Goal: Task Accomplishment & Management: Complete application form

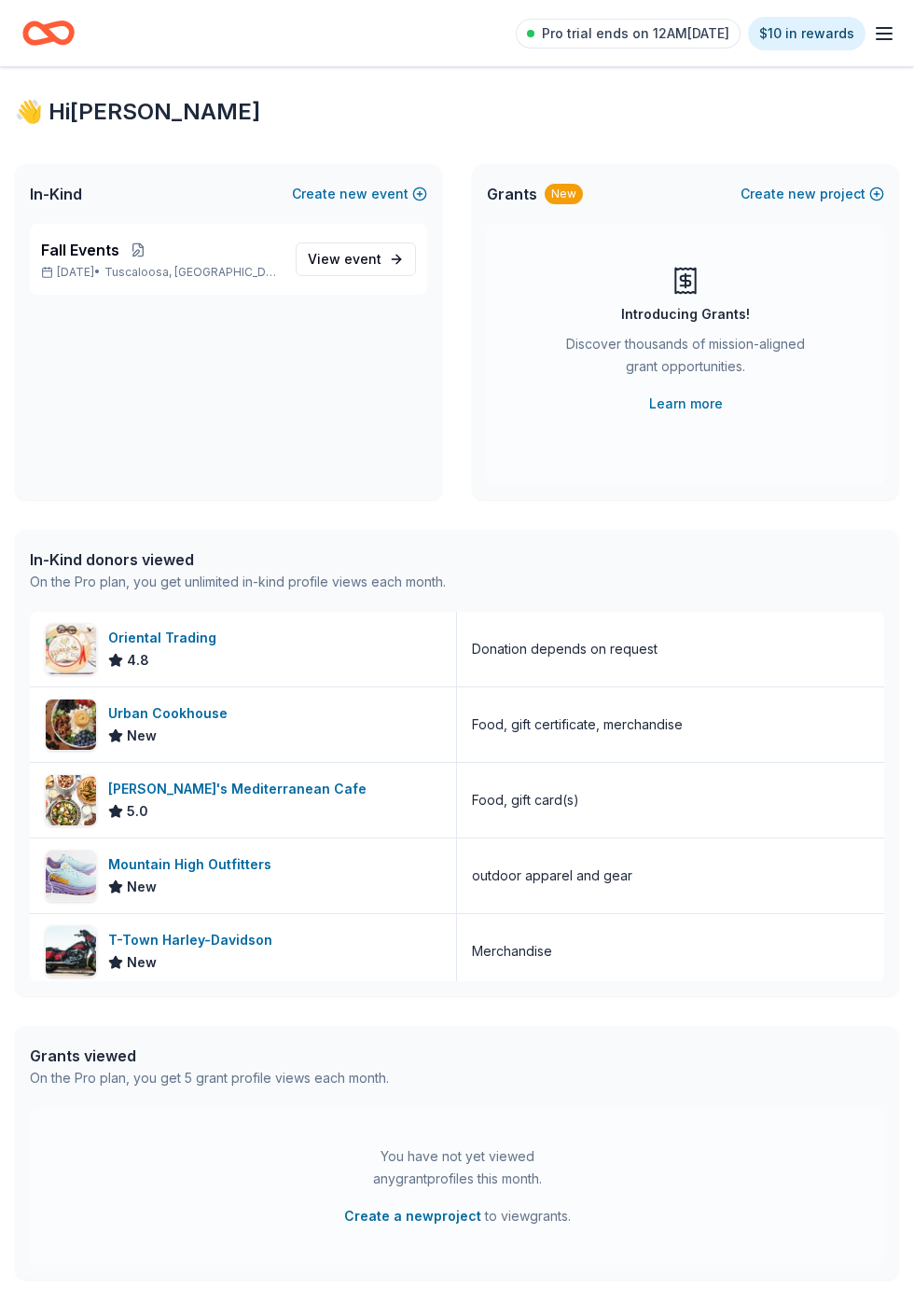
scroll to position [3, 0]
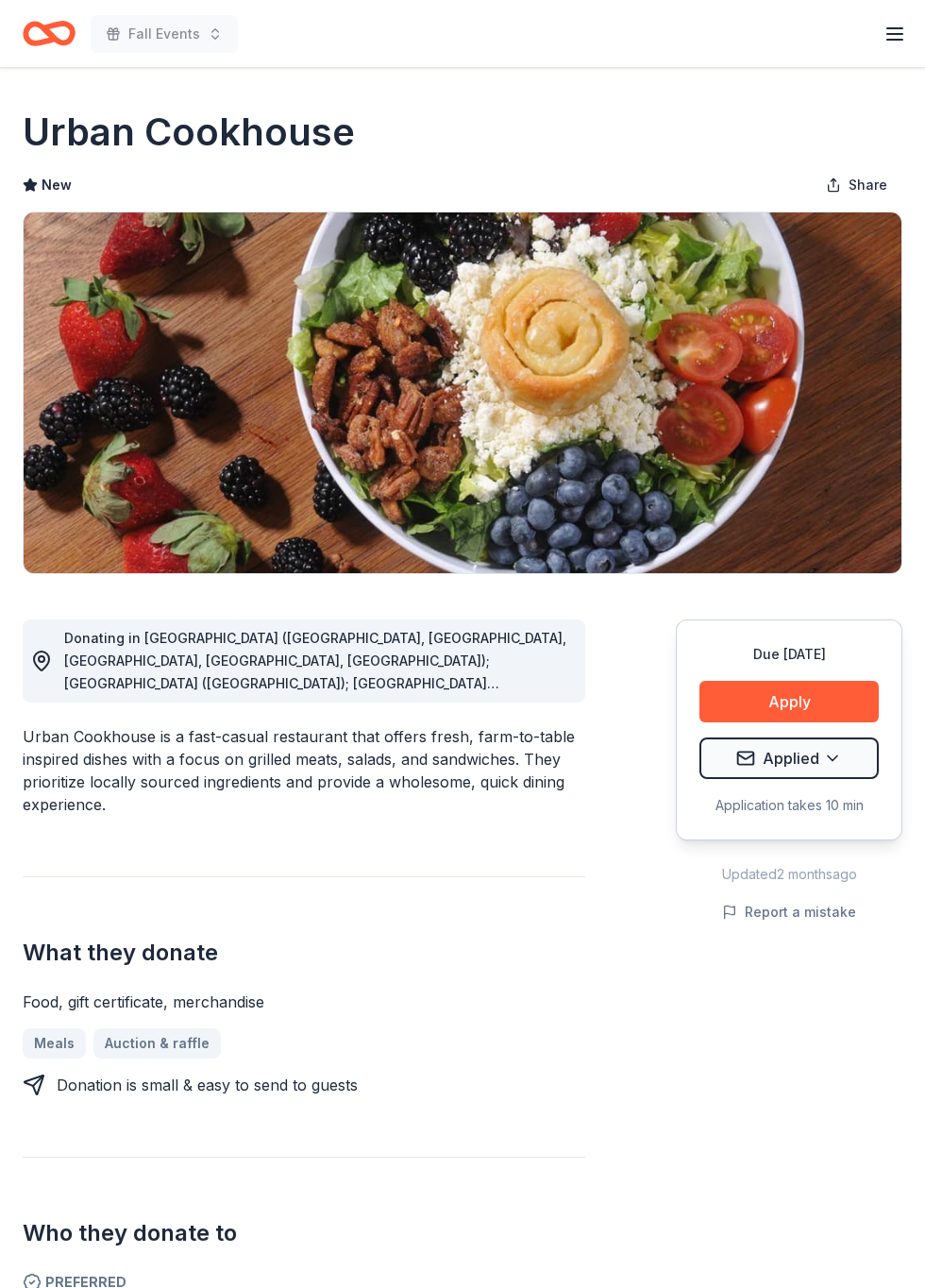
click at [895, 28] on line "button" at bounding box center [895, 28] width 15 height 0
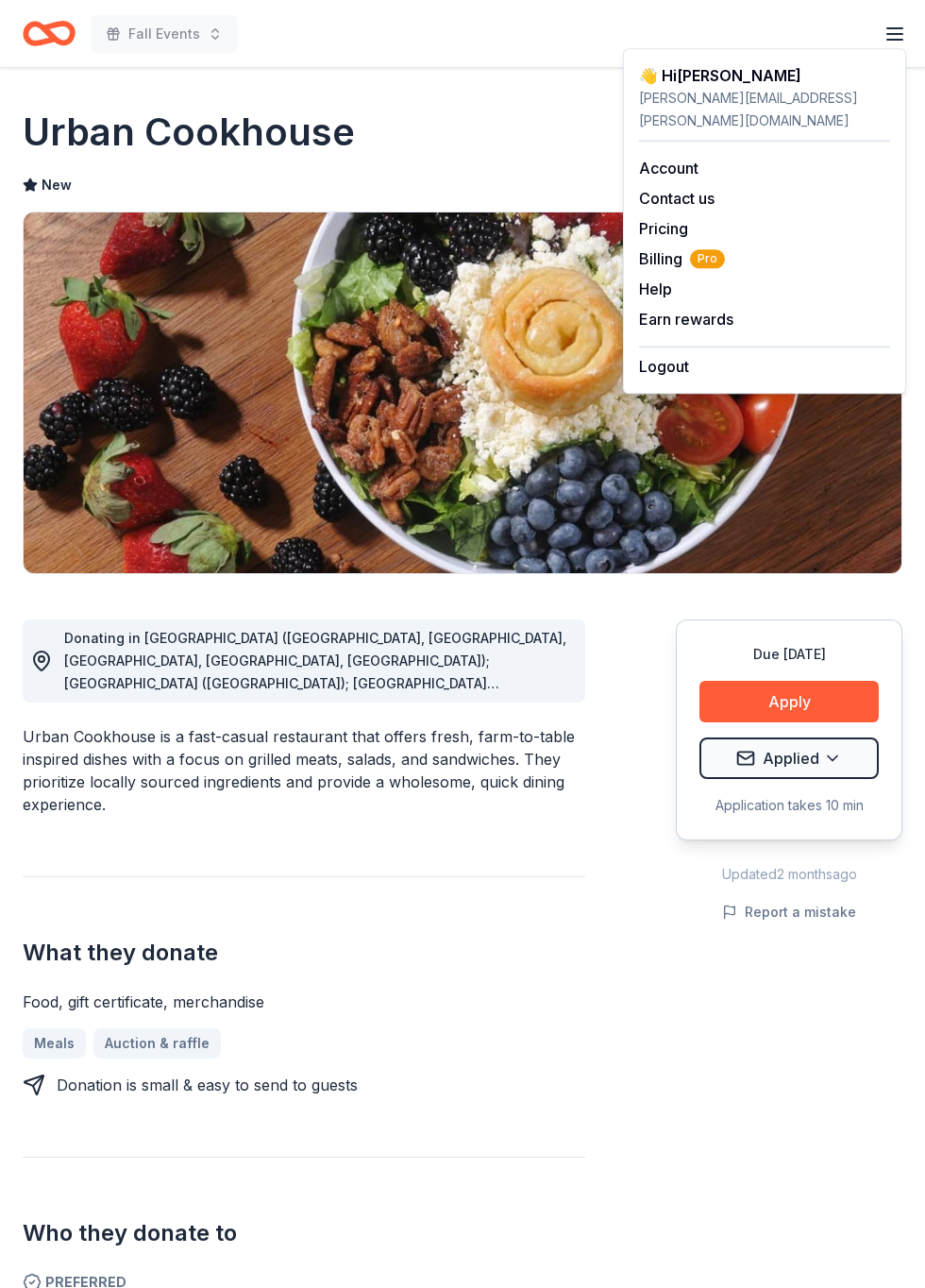
click at [707, 310] on link "Earn rewards" at bounding box center [687, 320] width 95 height 19
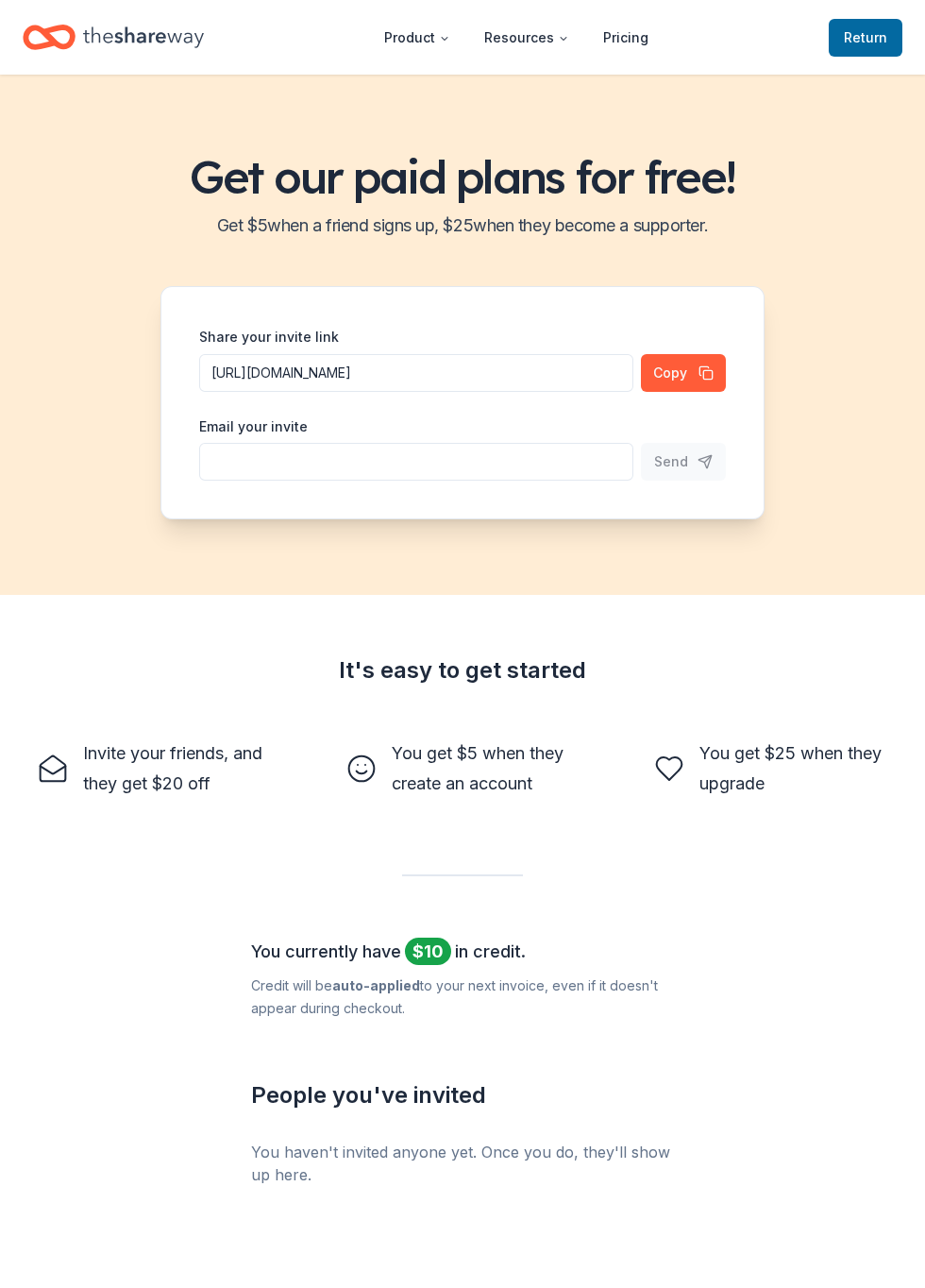
click at [853, 29] on span "Return to TheShareWay" at bounding box center [865, 37] width 43 height 22
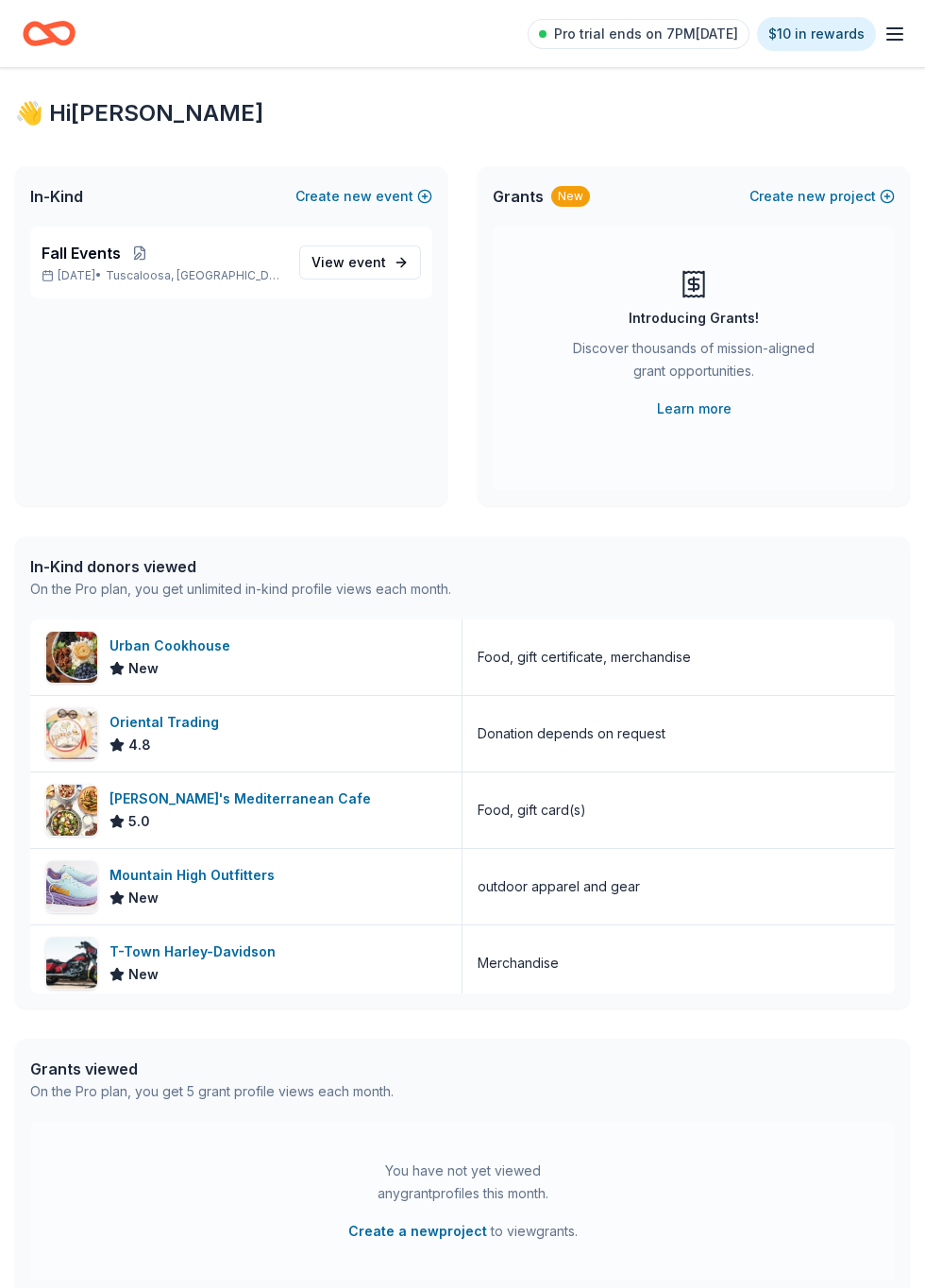
click at [224, 735] on div "Oriental Trading 4.8" at bounding box center [246, 734] width 433 height 75
click at [219, 952] on div "T-Town Harley-Davidson" at bounding box center [196, 951] width 174 height 22
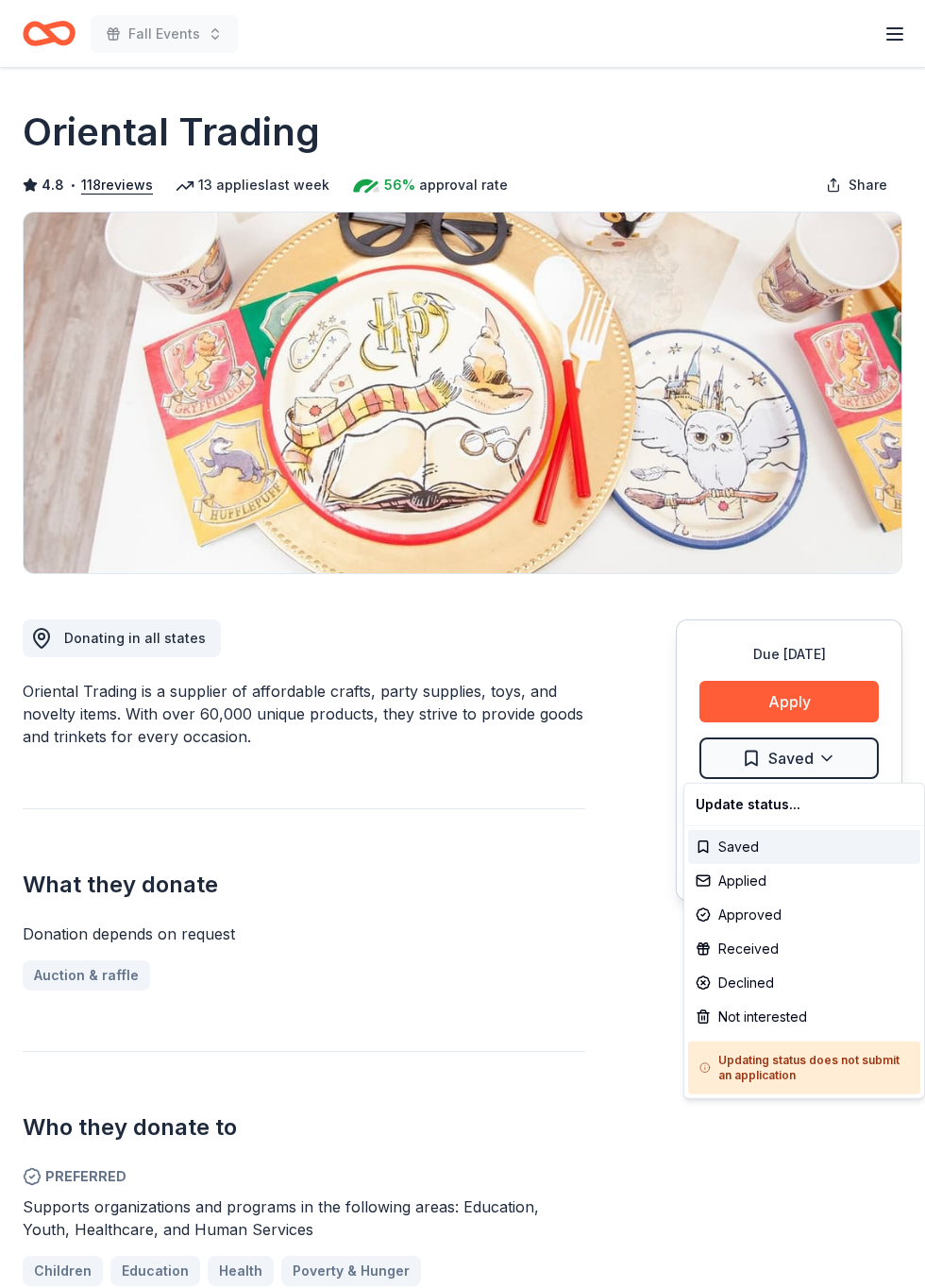
click at [836, 755] on html "Fall Events Pro trial ends on 7PM[DATE] $10 in rewards Due [DATE] Share Orienta…" at bounding box center [462, 644] width 925 height 1288
click at [757, 883] on div "Applied" at bounding box center [804, 881] width 233 height 34
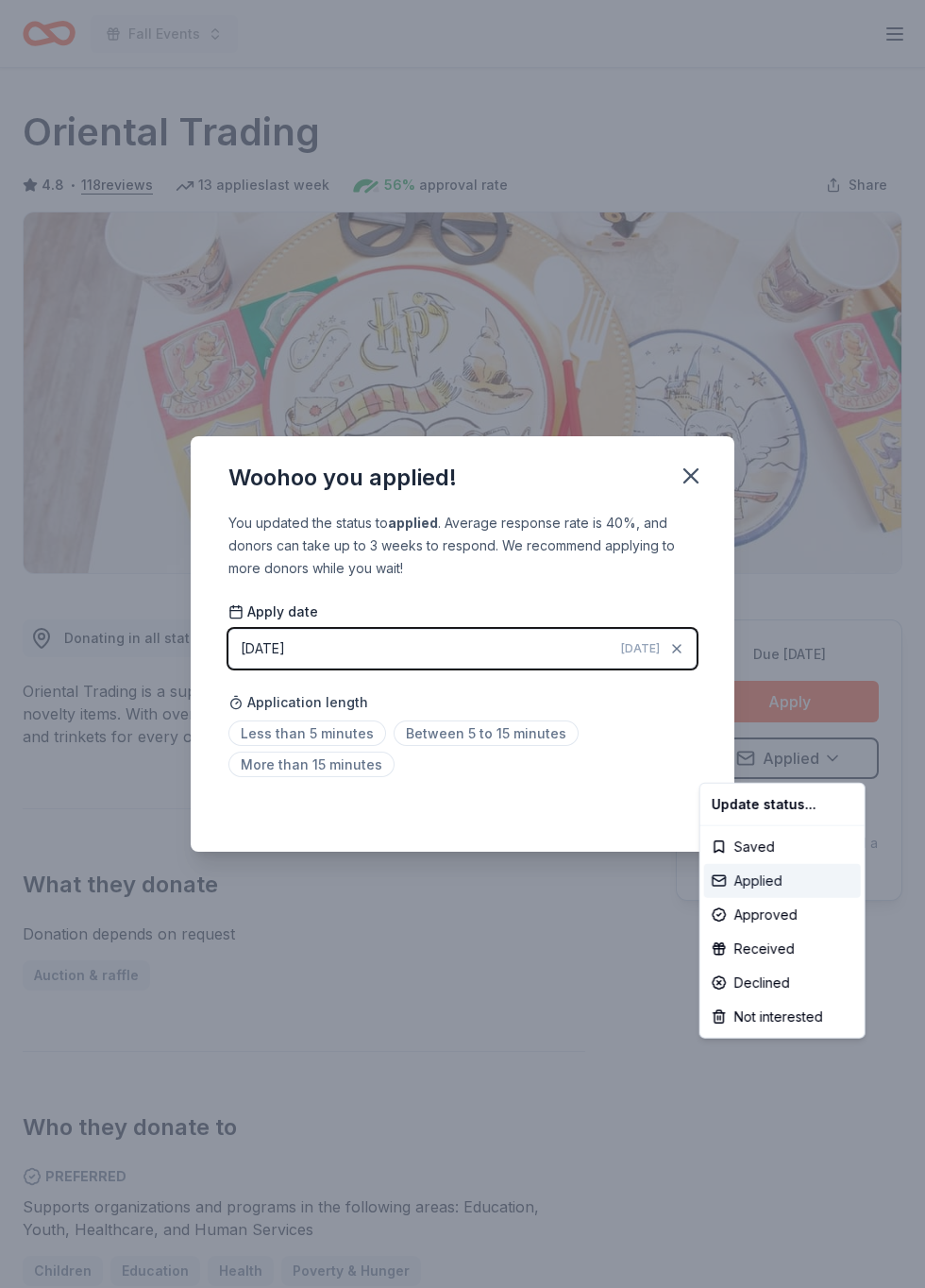
click at [826, 873] on div "Applied" at bounding box center [783, 881] width 156 height 34
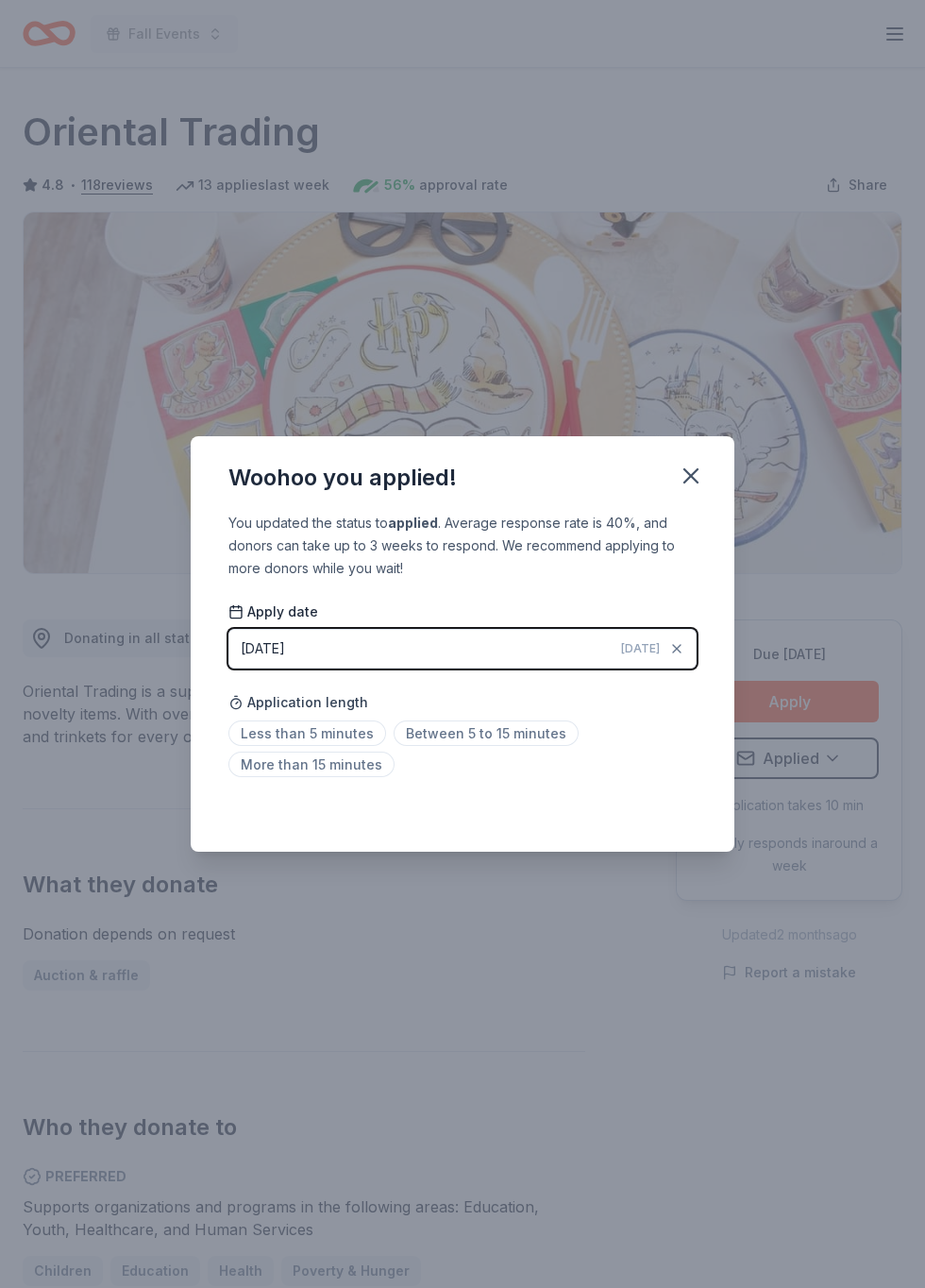
click at [691, 496] on button "button" at bounding box center [690, 475] width 42 height 42
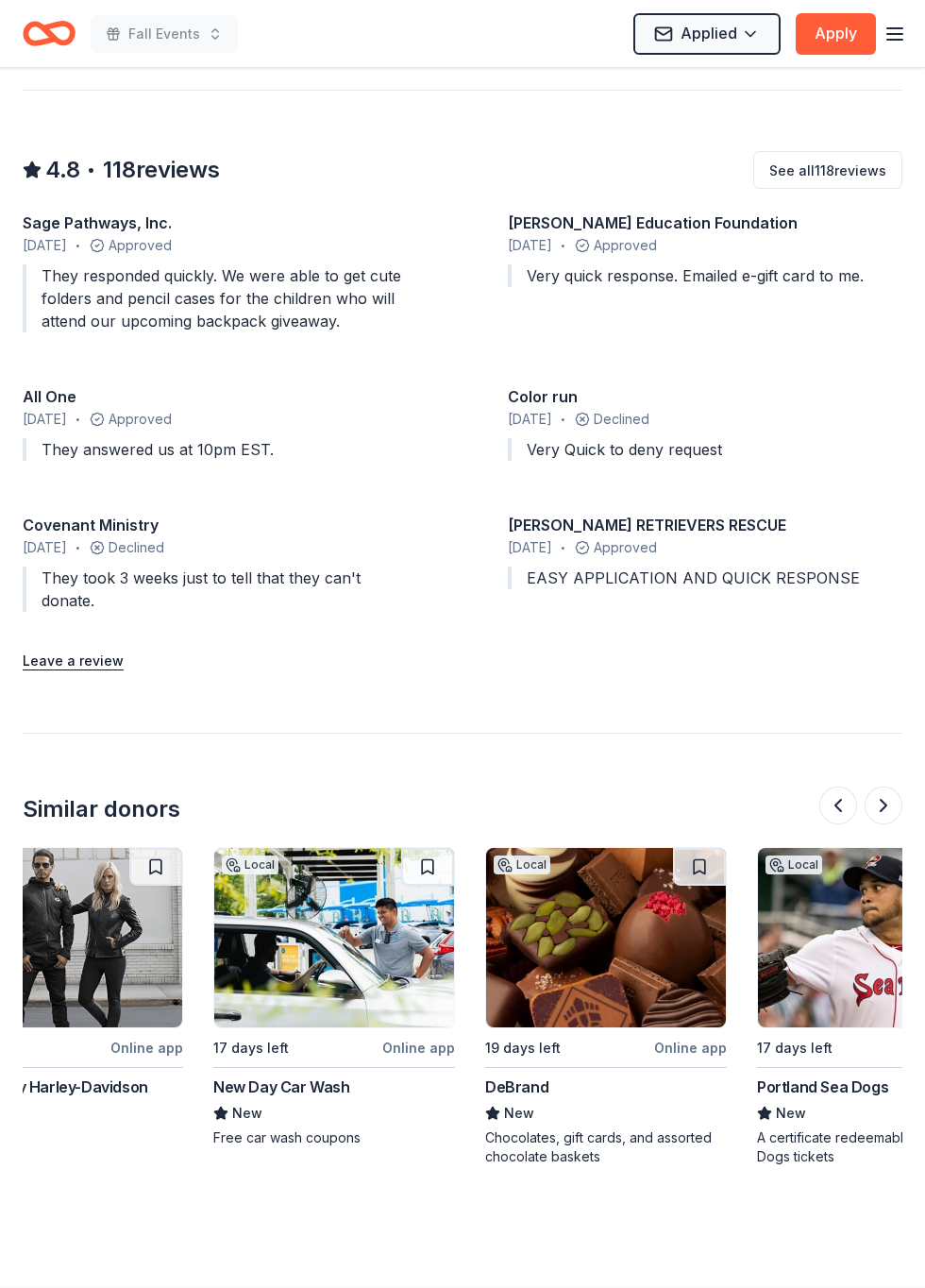
scroll to position [0, 625]
click at [538, 1129] on div "Chocolates, gift cards, and assorted chocolate baskets" at bounding box center [606, 1147] width 241 height 38
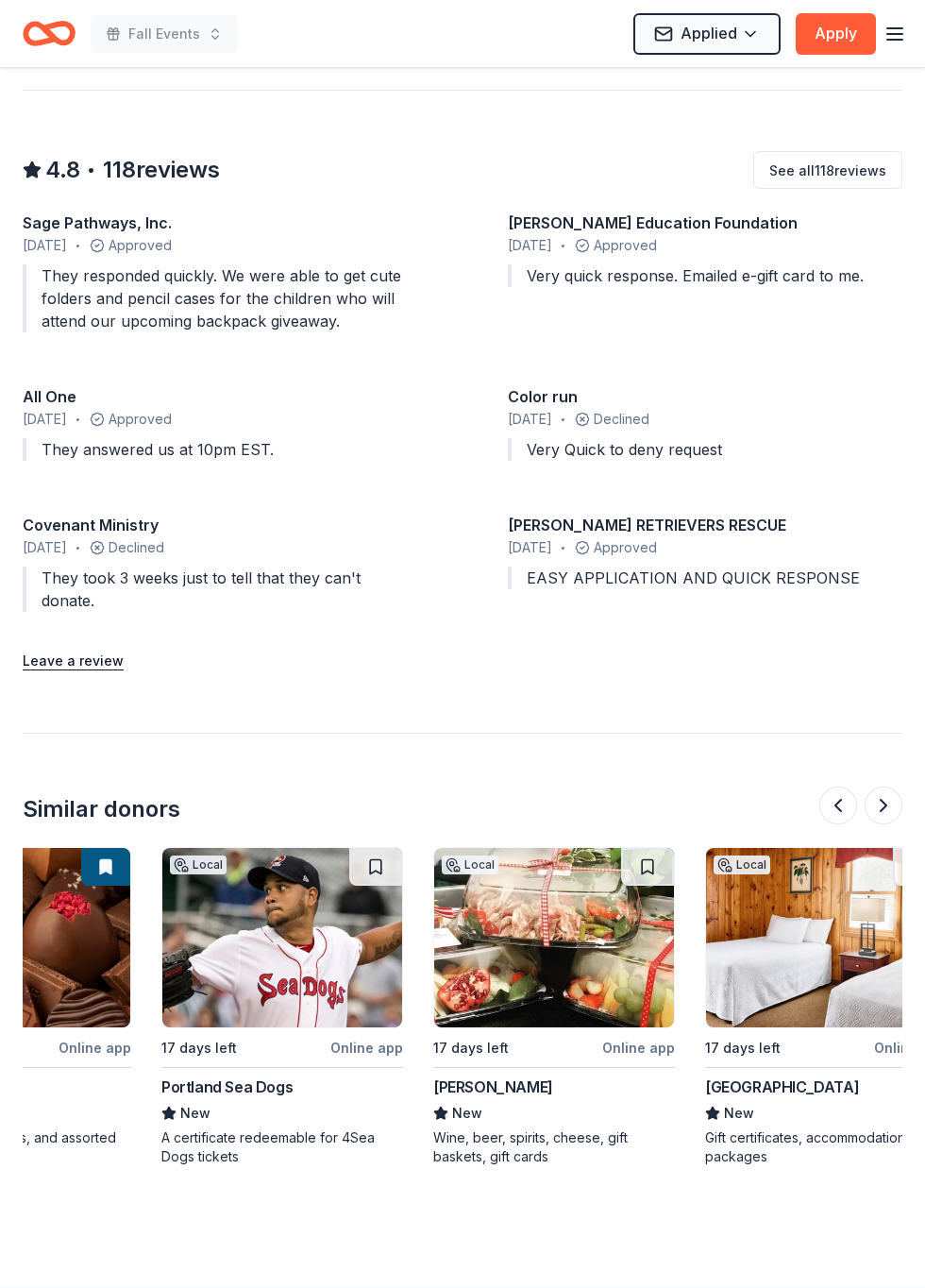
scroll to position [0, 1225]
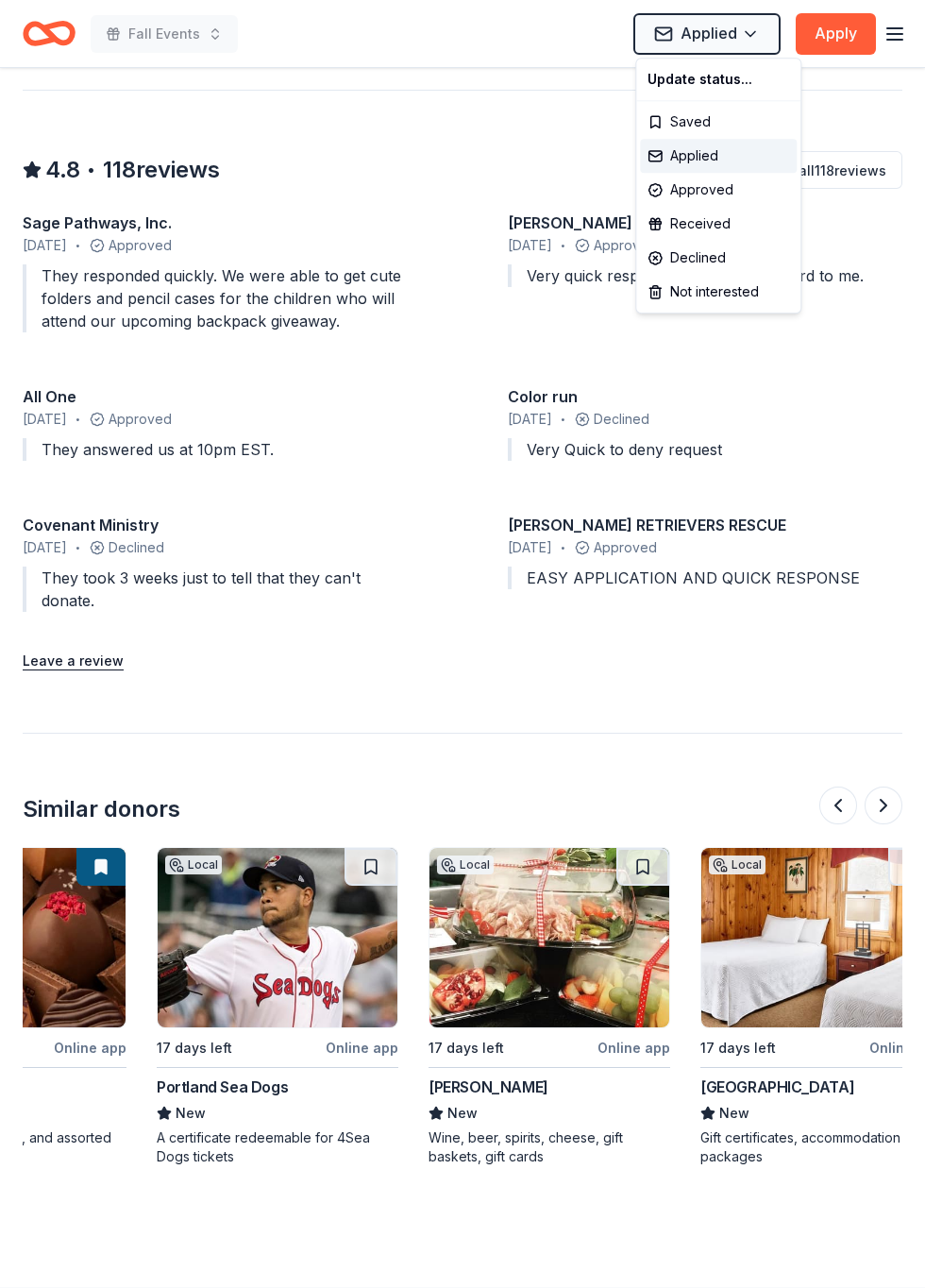
click at [689, 113] on div "Saved" at bounding box center [718, 122] width 156 height 34
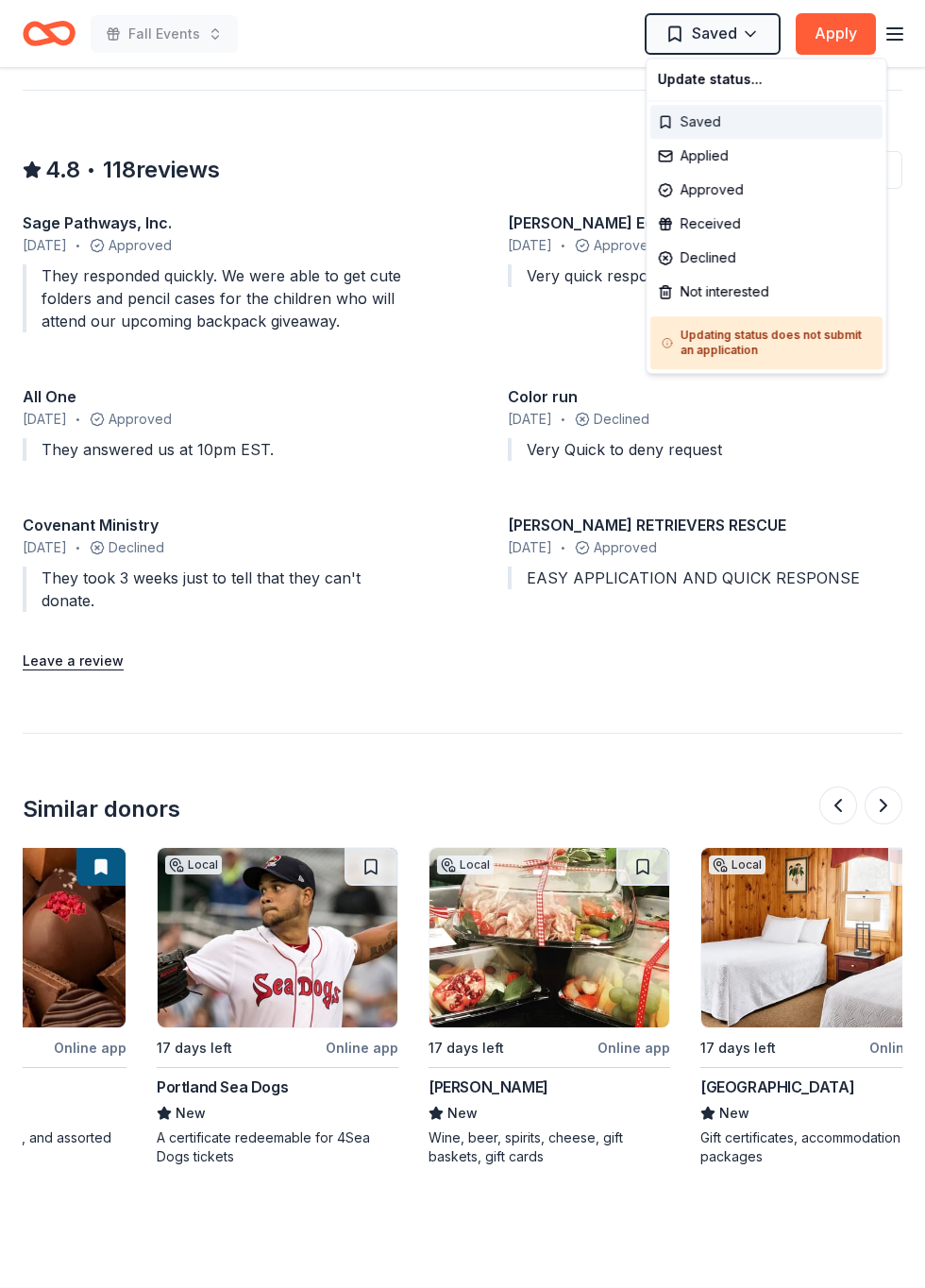
click at [717, 119] on div "Saved" at bounding box center [767, 122] width 233 height 34
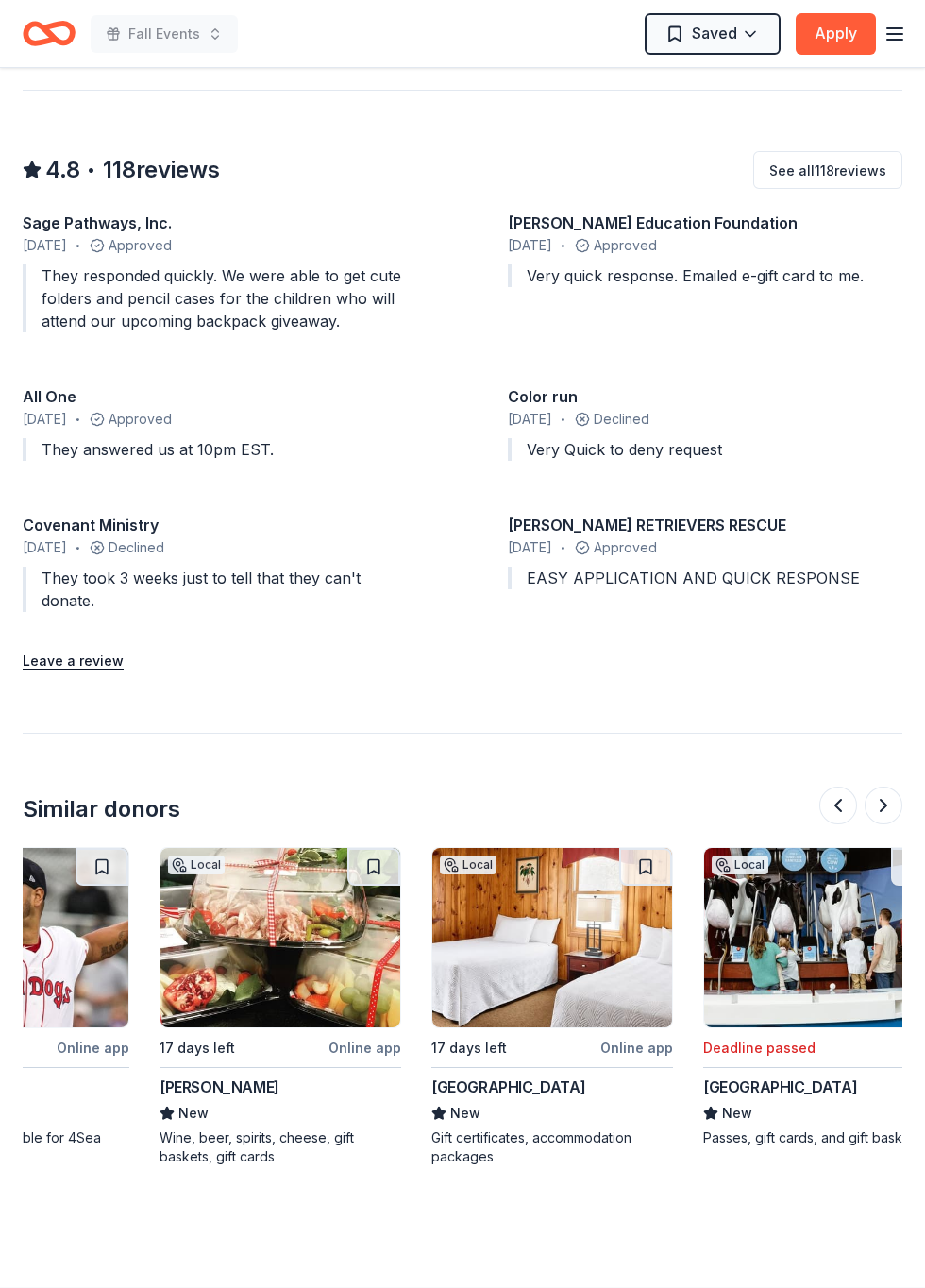
scroll to position [0, 1809]
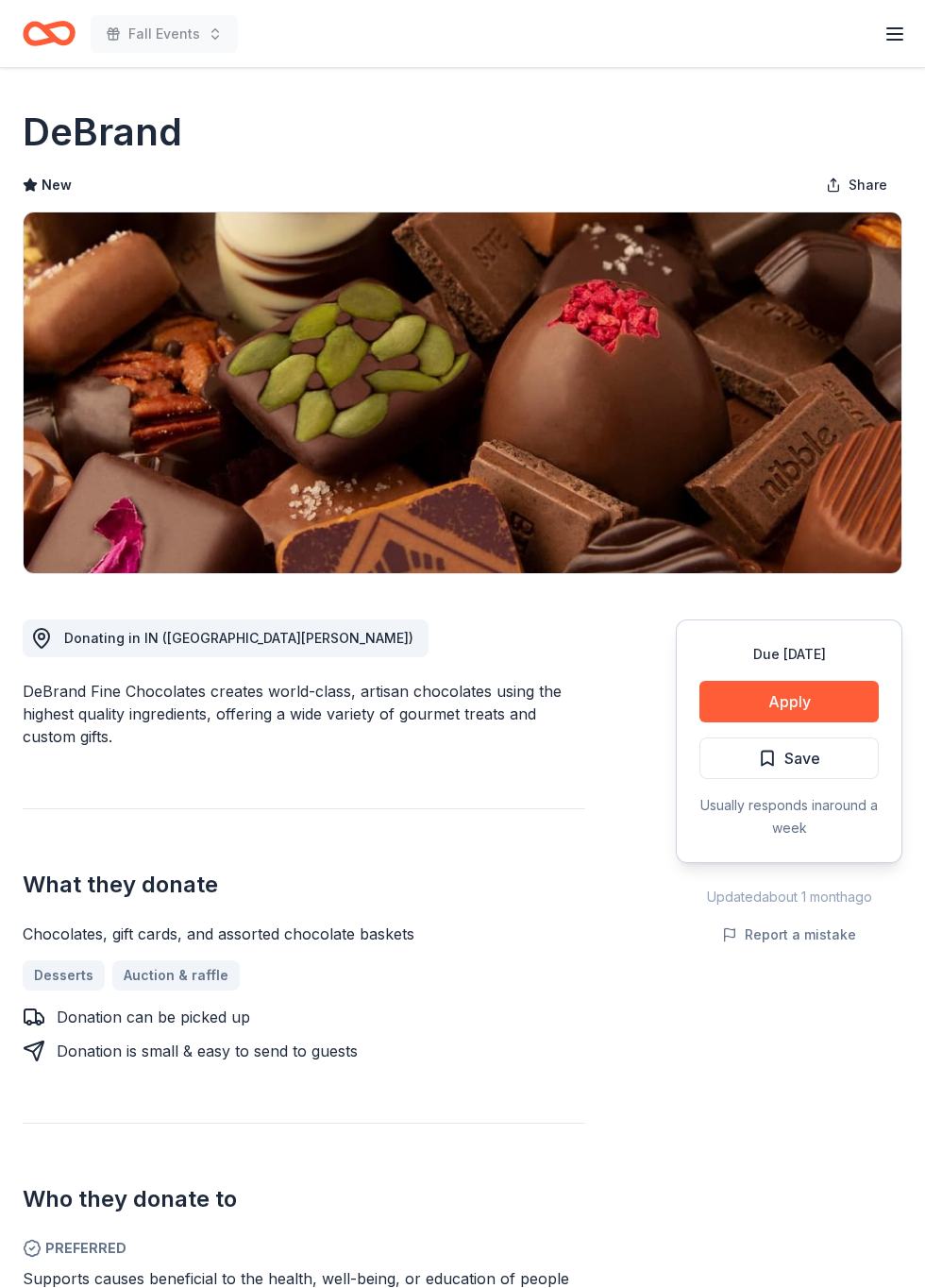
click at [771, 748] on span "Save" at bounding box center [789, 758] width 63 height 24
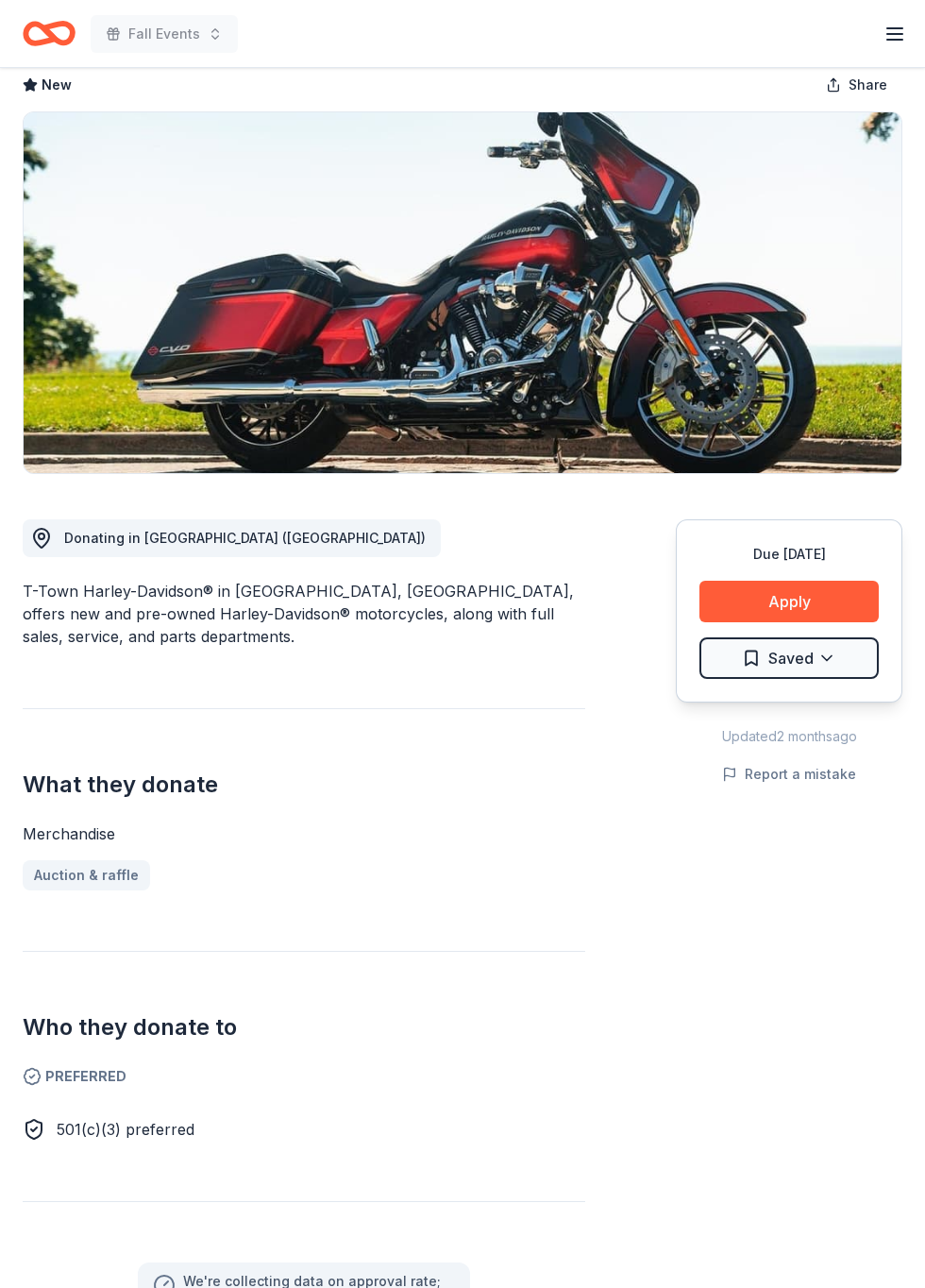
scroll to position [99, 0]
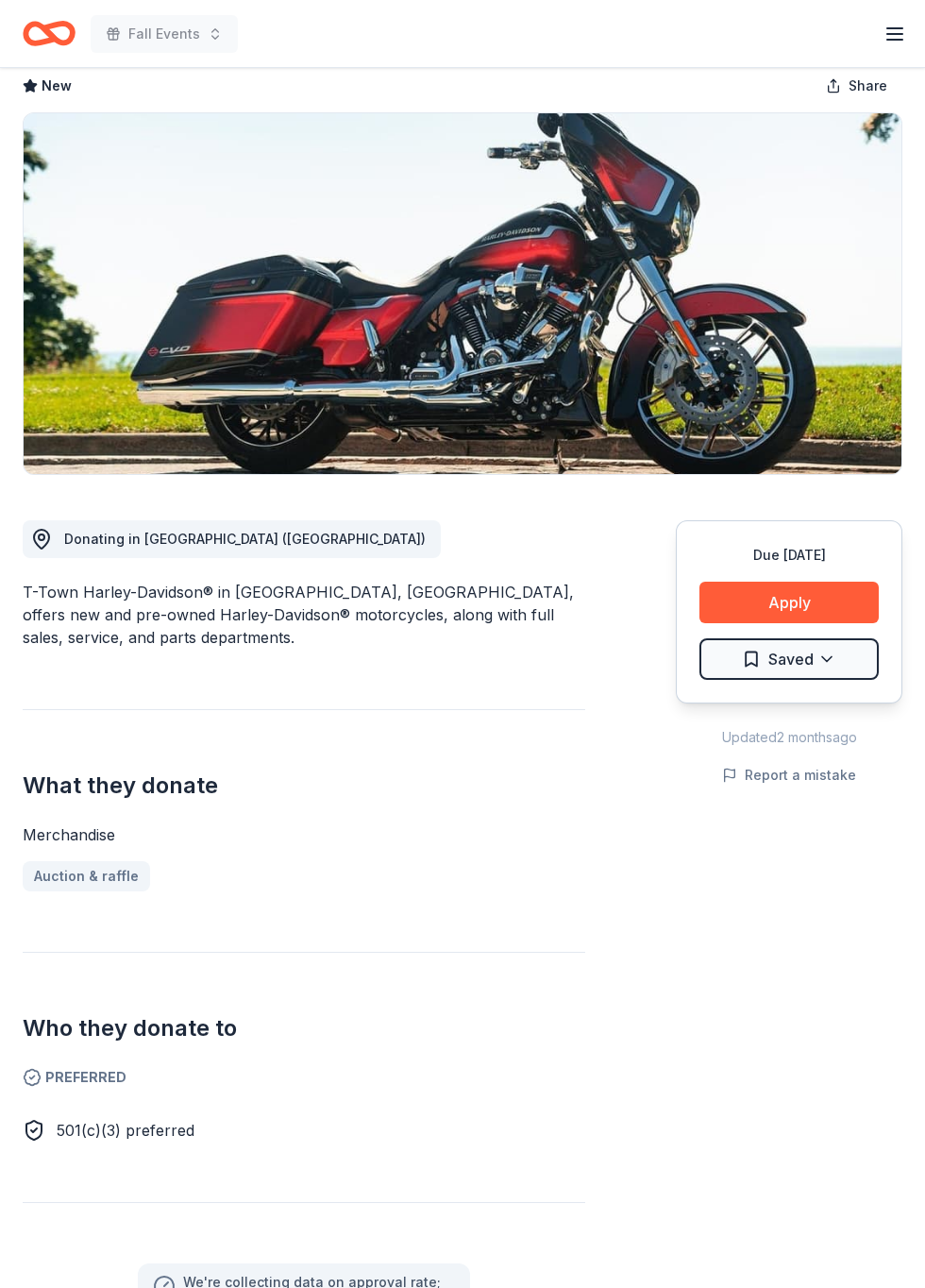
click at [770, 597] on button "Apply" at bounding box center [790, 602] width 180 height 42
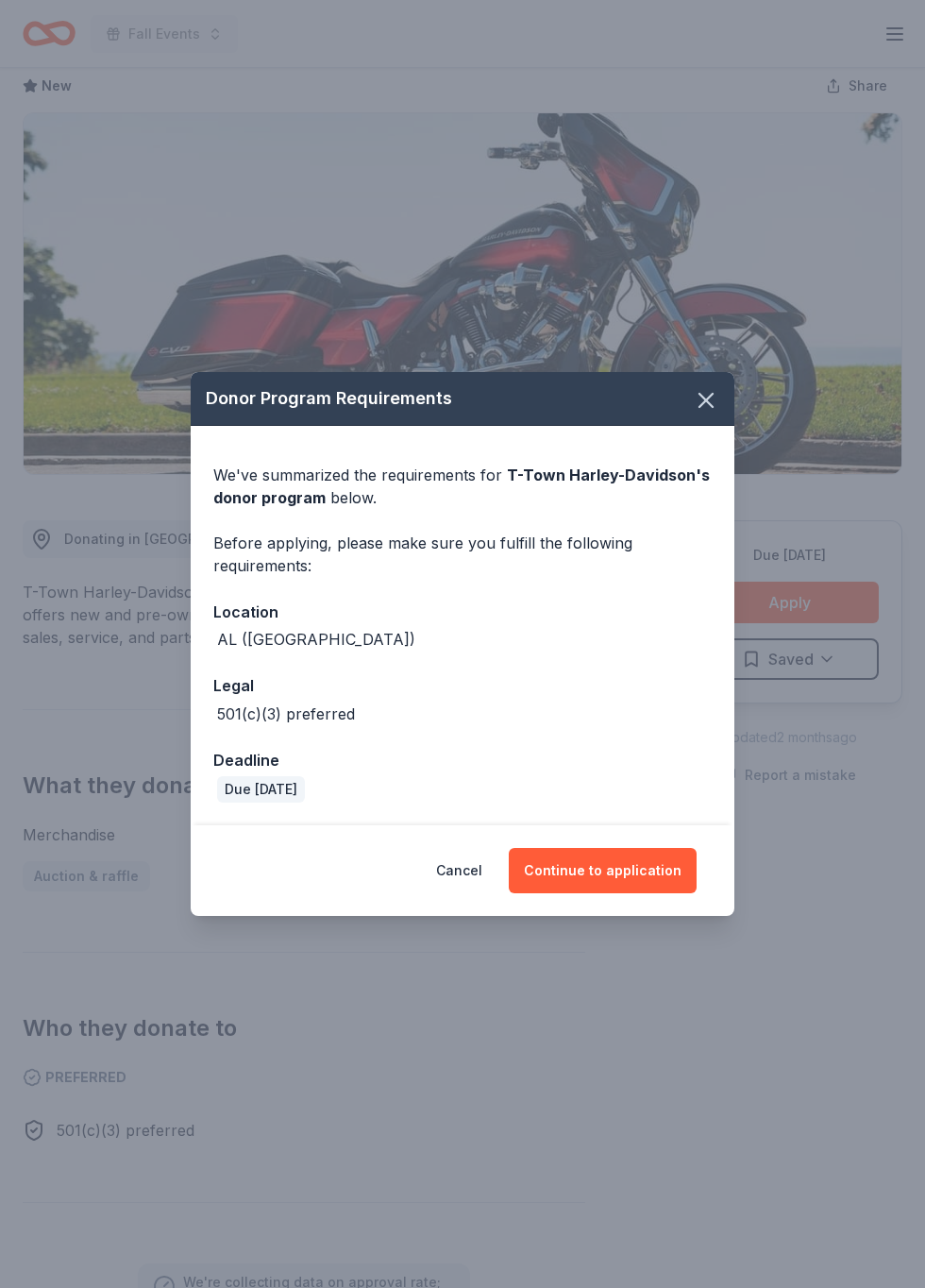
click at [579, 865] on button "Continue to application" at bounding box center [603, 870] width 188 height 45
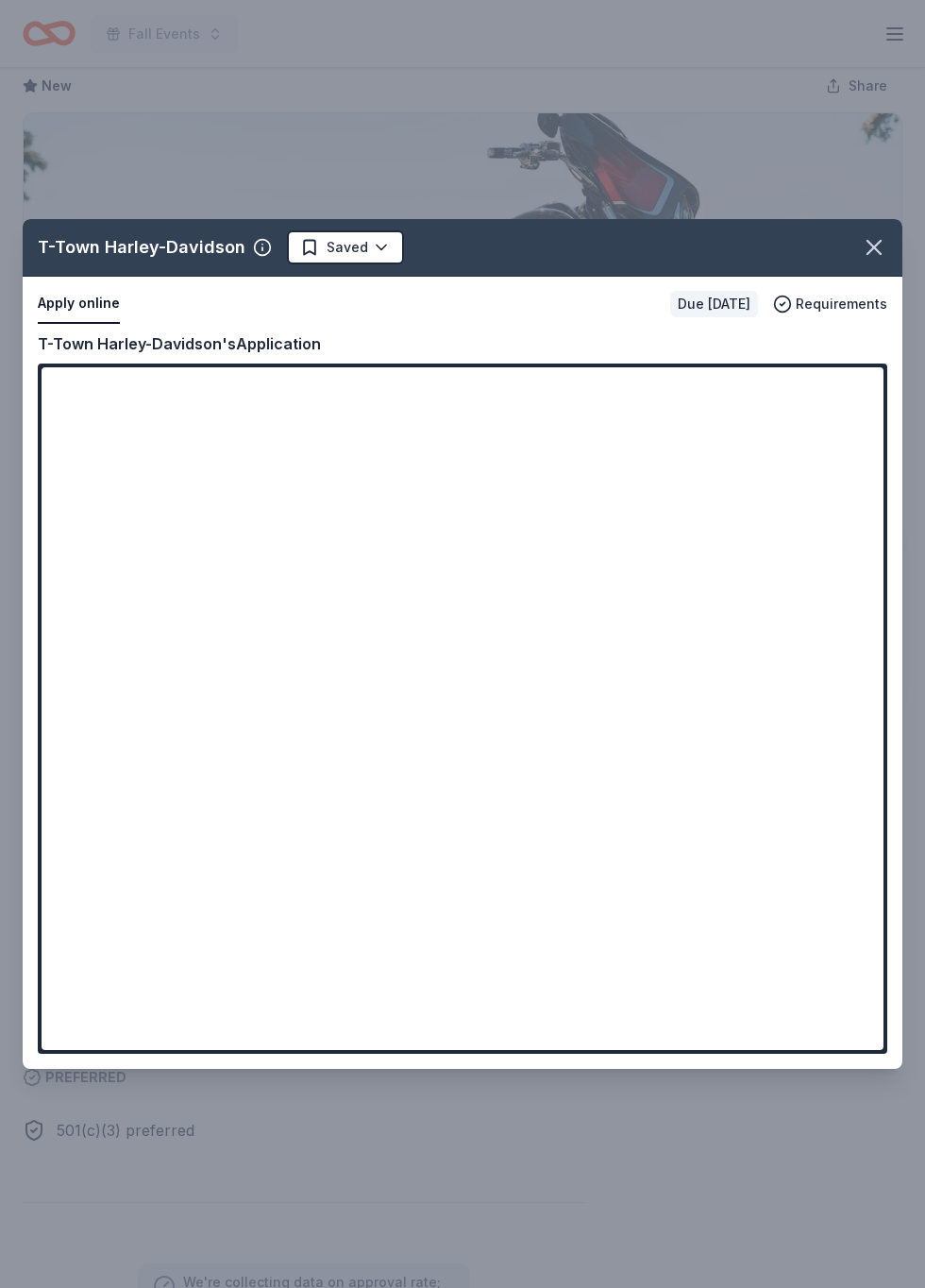
click at [867, 253] on icon "button" at bounding box center [874, 247] width 26 height 26
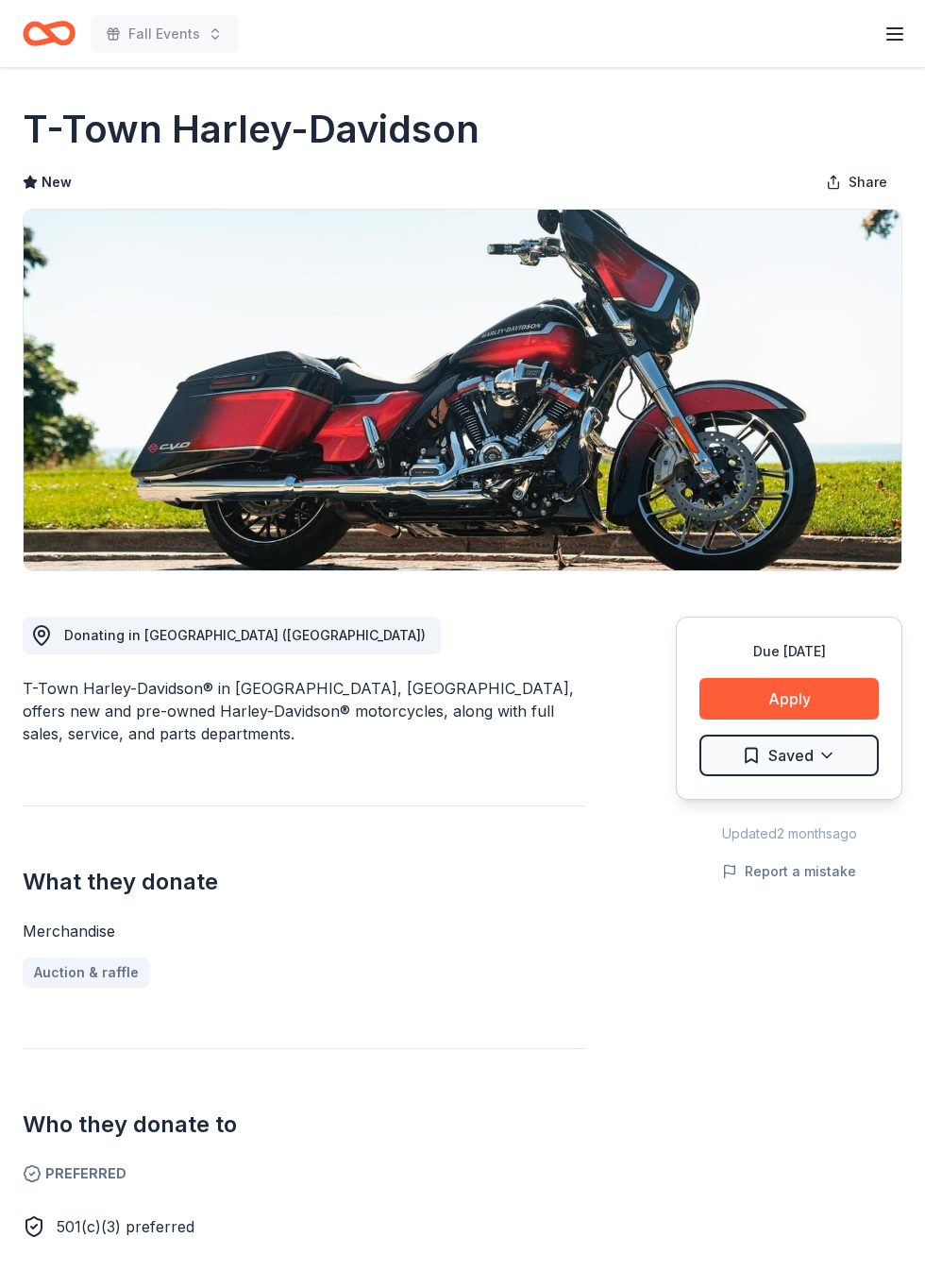
scroll to position [0, 0]
